Goal: Information Seeking & Learning: Learn about a topic

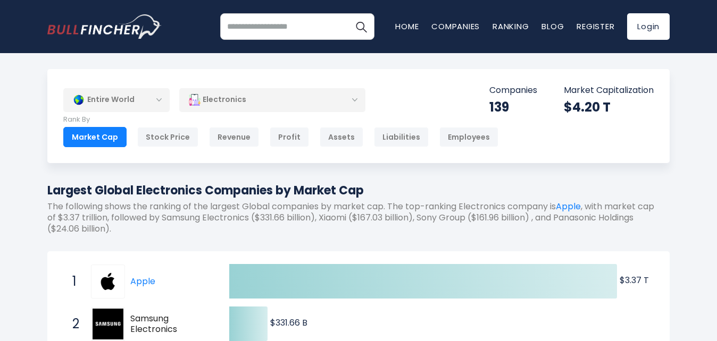
click at [305, 95] on div "Electronics" at bounding box center [272, 100] width 186 height 24
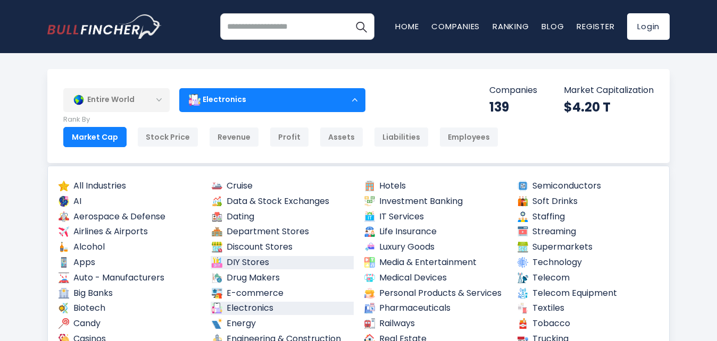
scroll to position [53, 0]
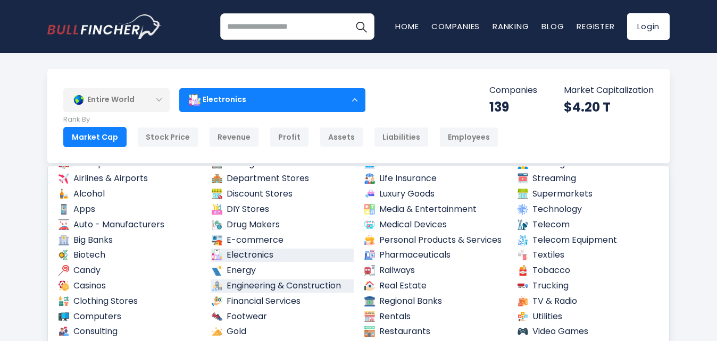
click at [273, 288] on link "Engineering & Construction" at bounding box center [283, 286] width 144 height 13
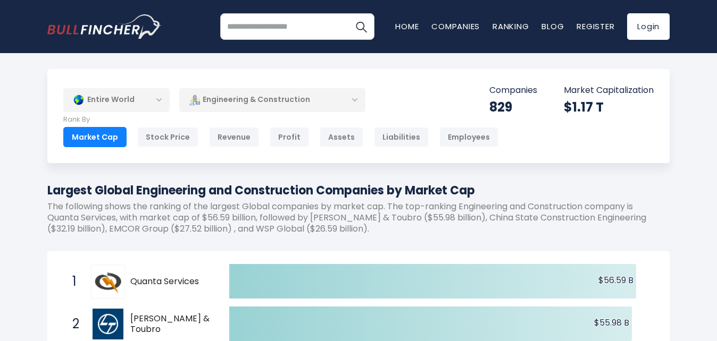
click at [237, 100] on div "Engineering & Construction" at bounding box center [272, 100] width 186 height 24
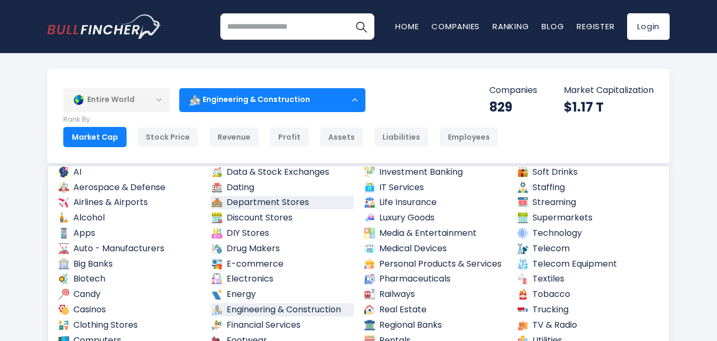
scroll to position [106, 0]
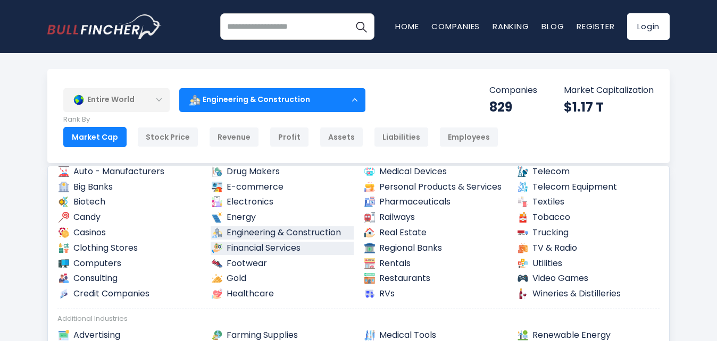
click at [285, 248] on link "Financial Services" at bounding box center [283, 248] width 144 height 13
